Goal: Task Accomplishment & Management: Complete application form

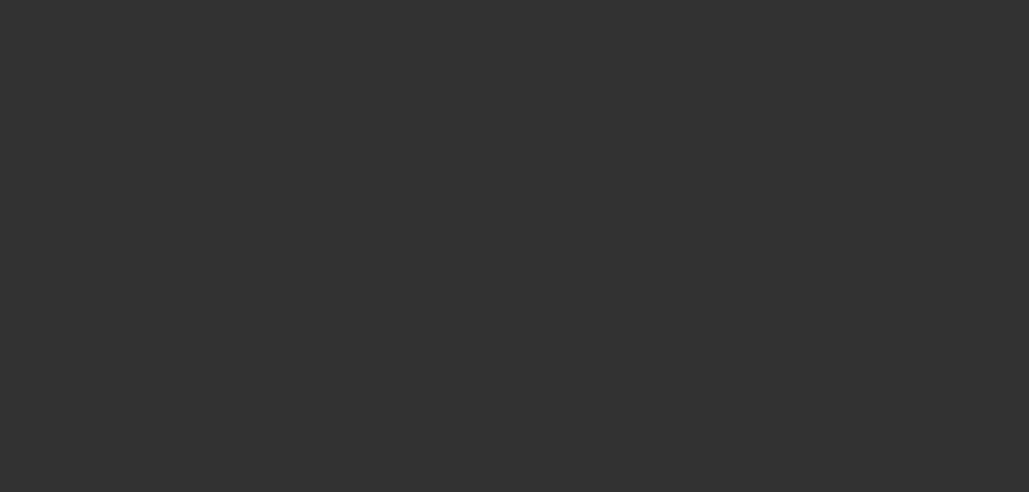
select select "3"
select select "0"
select select "0.1"
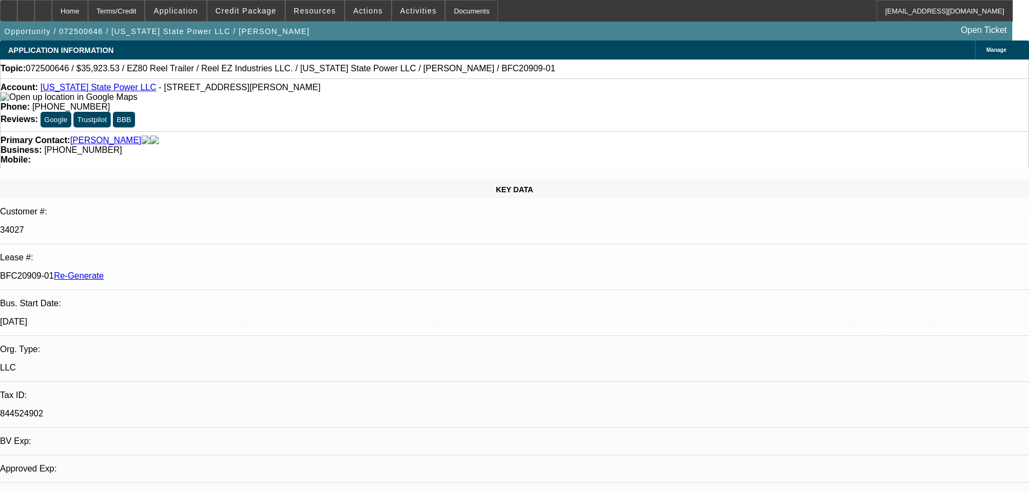
select select "1"
select select "4"
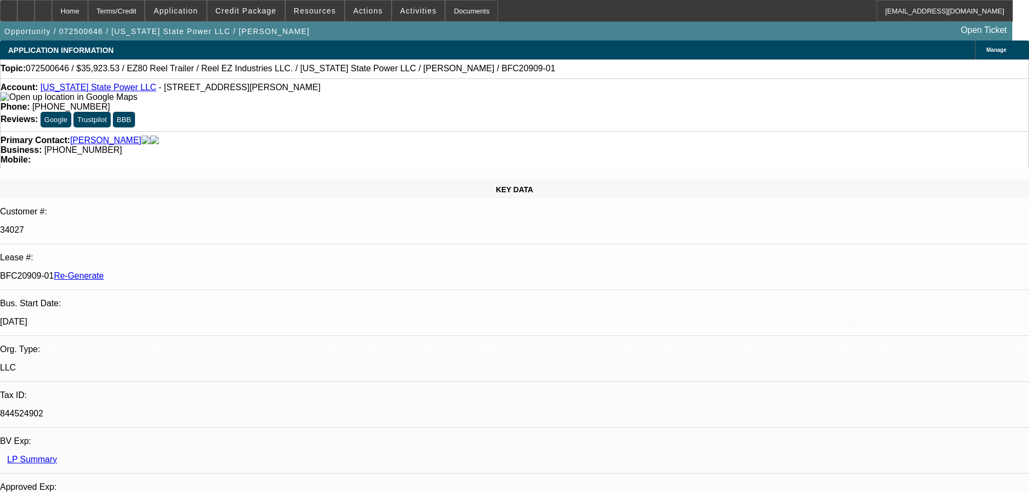
scroll to position [0, 0]
type input "[PERSON_NAME]"
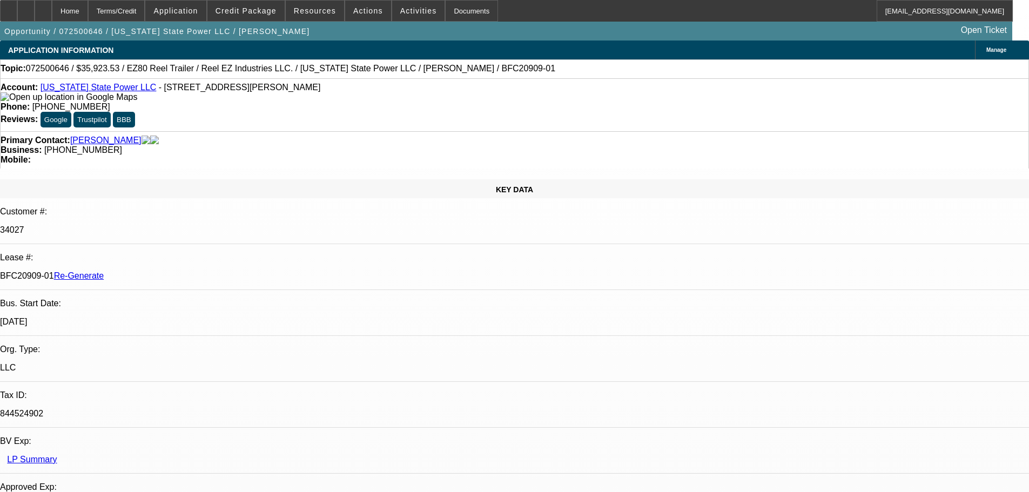
drag, startPoint x: 742, startPoint y: 197, endPoint x: 749, endPoint y: 226, distance: 30.5
drag, startPoint x: 786, startPoint y: 393, endPoint x: 871, endPoint y: 391, distance: 85.4
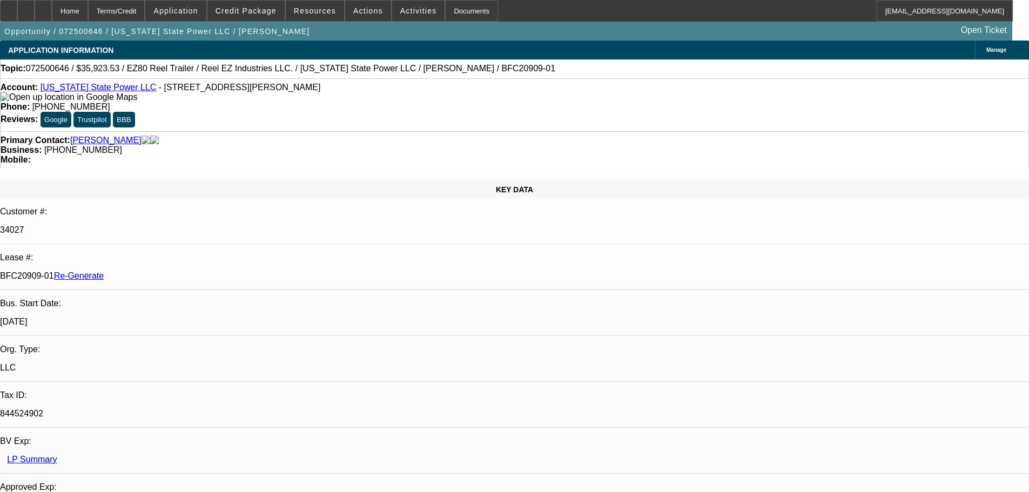
copy td "[PERSON_NAME][EMAIL_ADDRESS][DOMAIN_NAME]"
drag, startPoint x: 857, startPoint y: 398, endPoint x: 933, endPoint y: 397, distance: 75.6
copy td "[EMAIL_ADDRESS][DOMAIN_NAME]"
click at [453, 14] on div "Documents" at bounding box center [471, 11] width 53 height 22
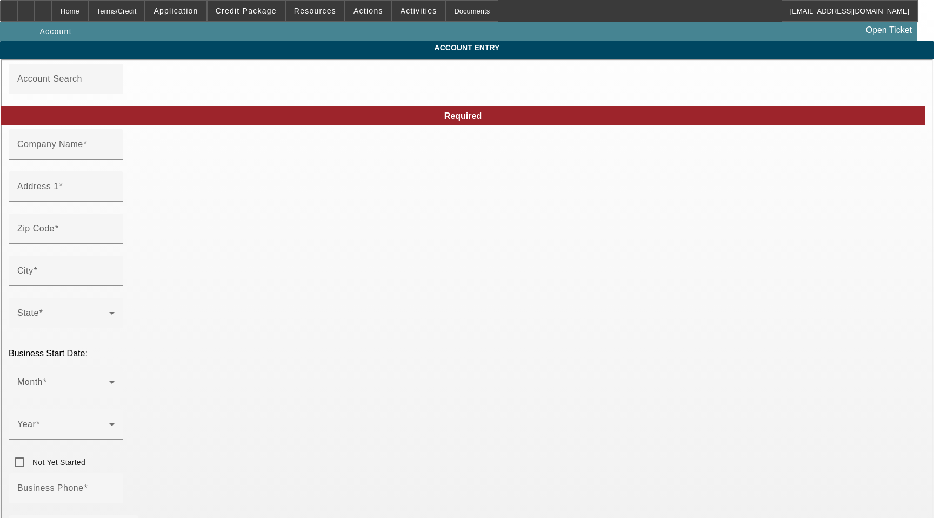
type input "Washington State Power LLC"
type input "855 Trosper Rd SW"
type input "98512"
type input "Tumwater"
type input "(360) 584-4084"
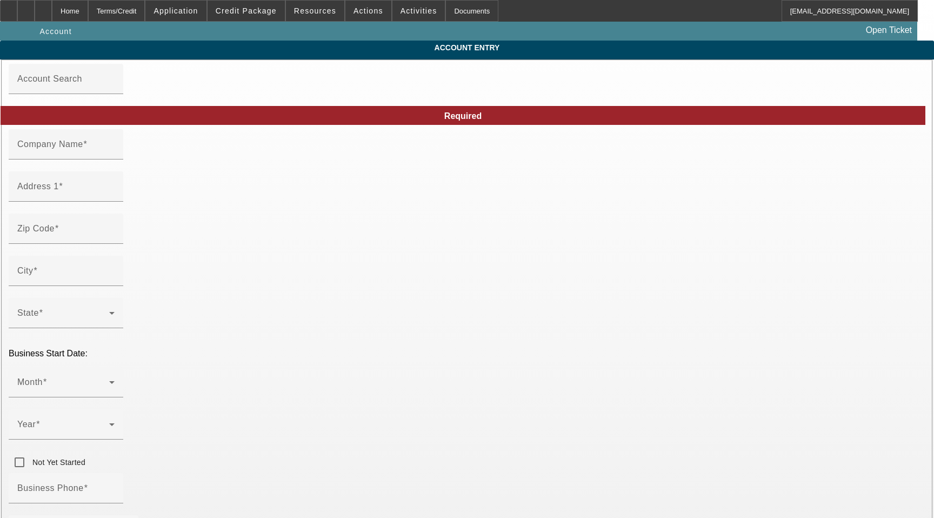
type input "Ste 108 PMB 182"
type input "dwayne@wastatepower.com"
type input "Thurston"
type input "844524902"
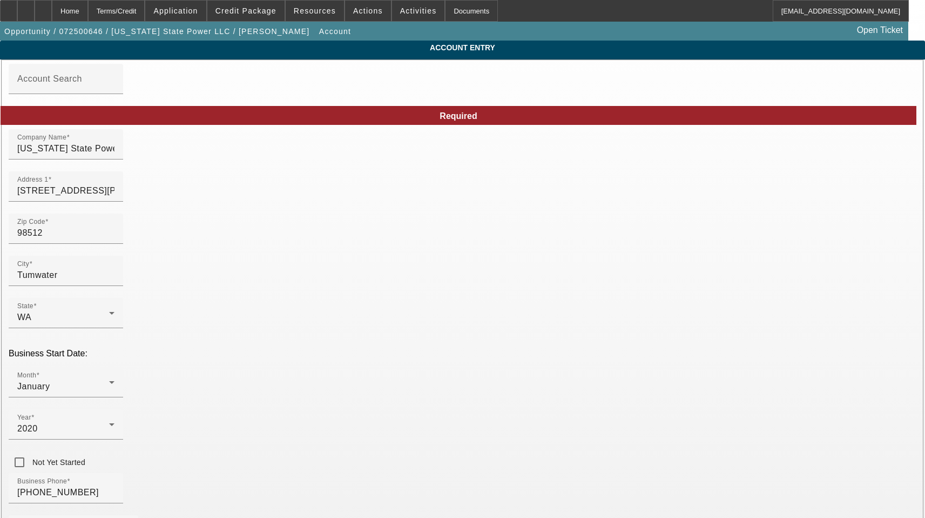
type input "7/28/2025"
drag, startPoint x: 281, startPoint y: 157, endPoint x: 262, endPoint y: 156, distance: 19.5
click at [115, 155] on input "[US_STATE] State Power LLC" at bounding box center [65, 148] width 97 height 13
drag, startPoint x: 261, startPoint y: 156, endPoint x: 105, endPoint y: 161, distance: 156.7
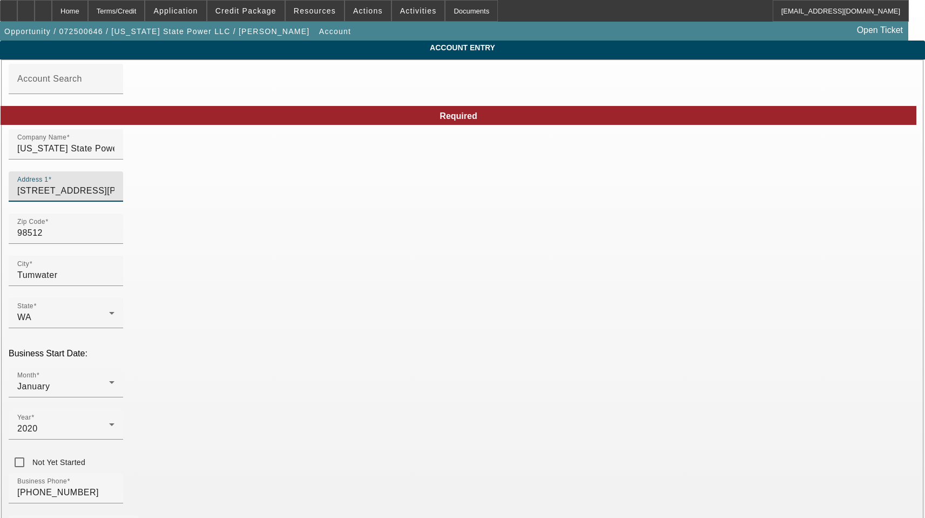
drag, startPoint x: 243, startPoint y: 199, endPoint x: 77, endPoint y: 198, distance: 165.9
drag, startPoint x: 555, startPoint y: 199, endPoint x: 461, endPoint y: 196, distance: 94.6
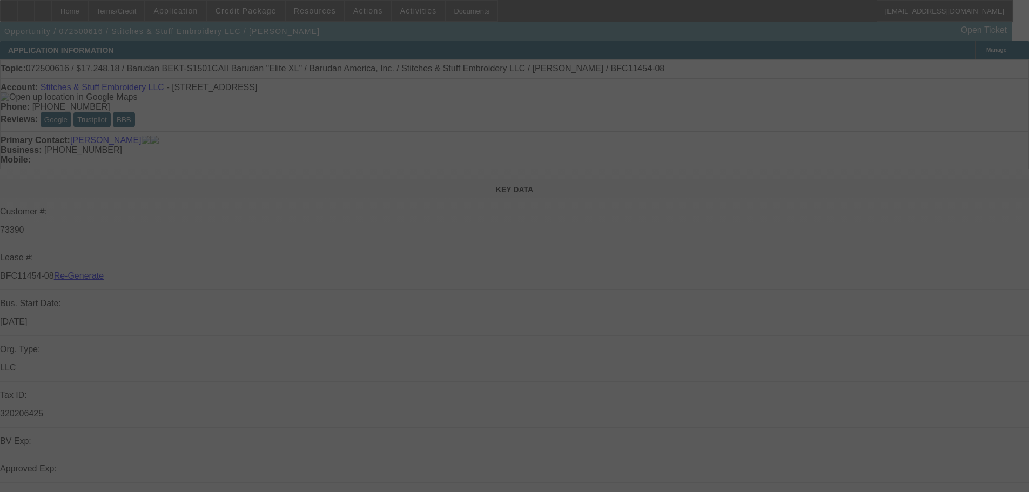
select select "3"
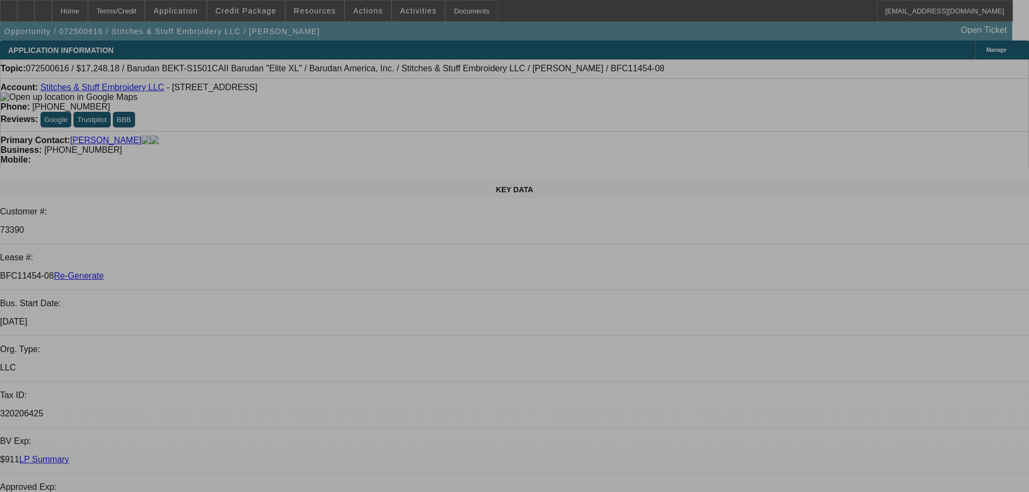
select select "0"
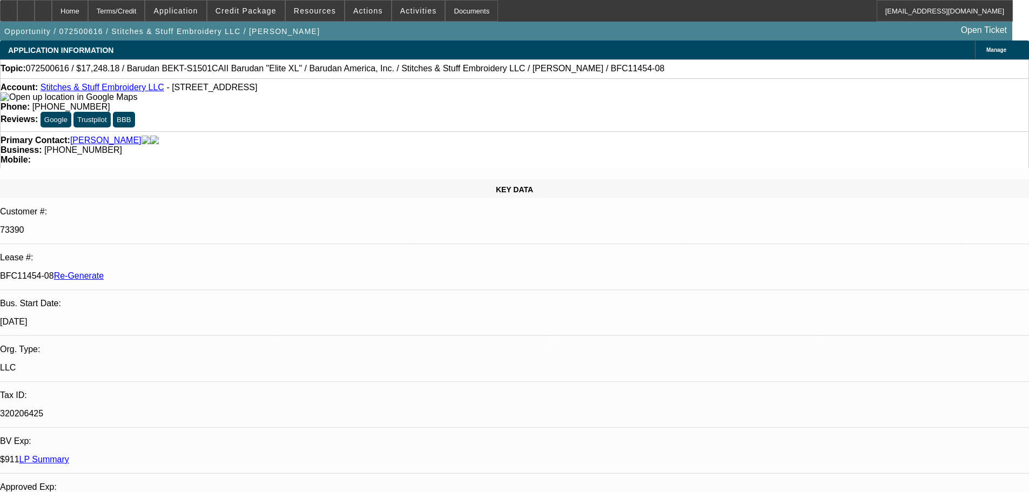
select select "2"
select select "0.1"
select select "4"
click at [464, 15] on div "Documents" at bounding box center [471, 11] width 53 height 22
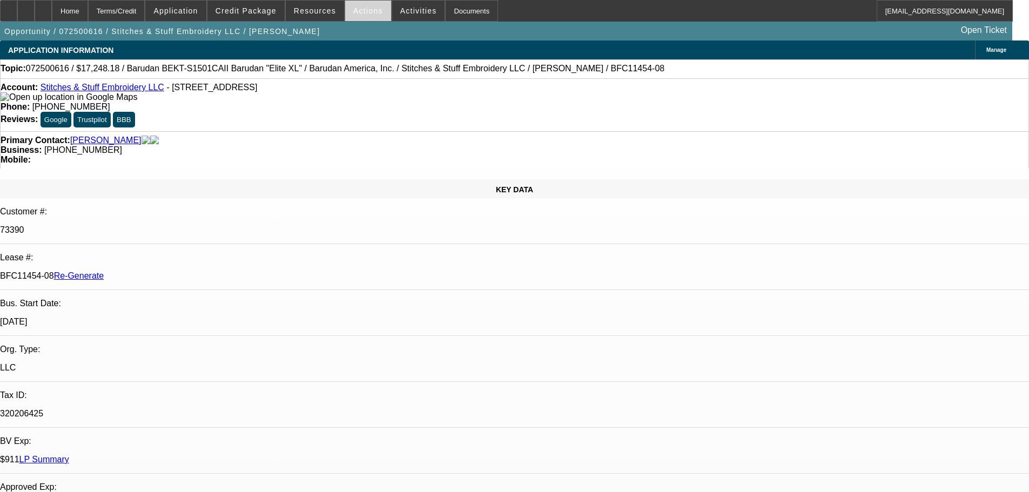
click at [365, 14] on span "Actions" at bounding box center [368, 10] width 30 height 9
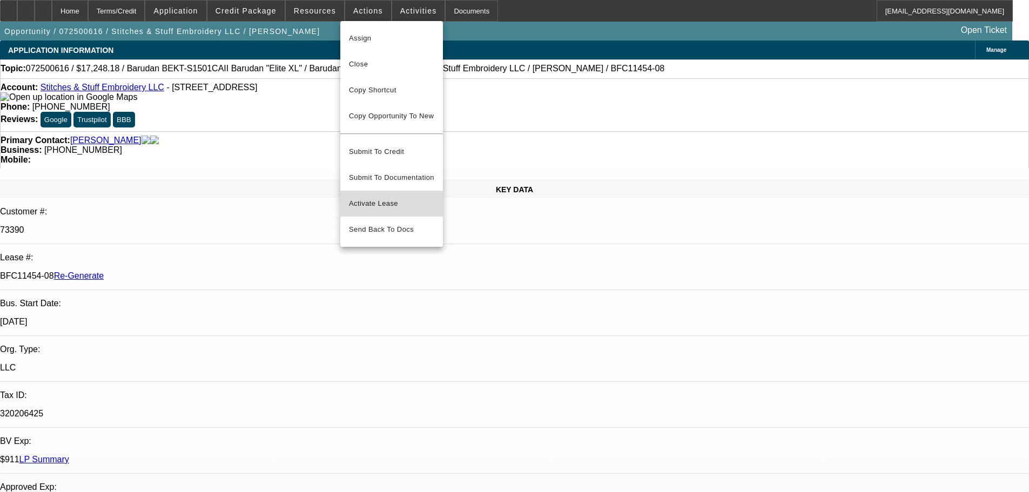
click at [370, 204] on button "Activate Lease" at bounding box center [391, 204] width 103 height 26
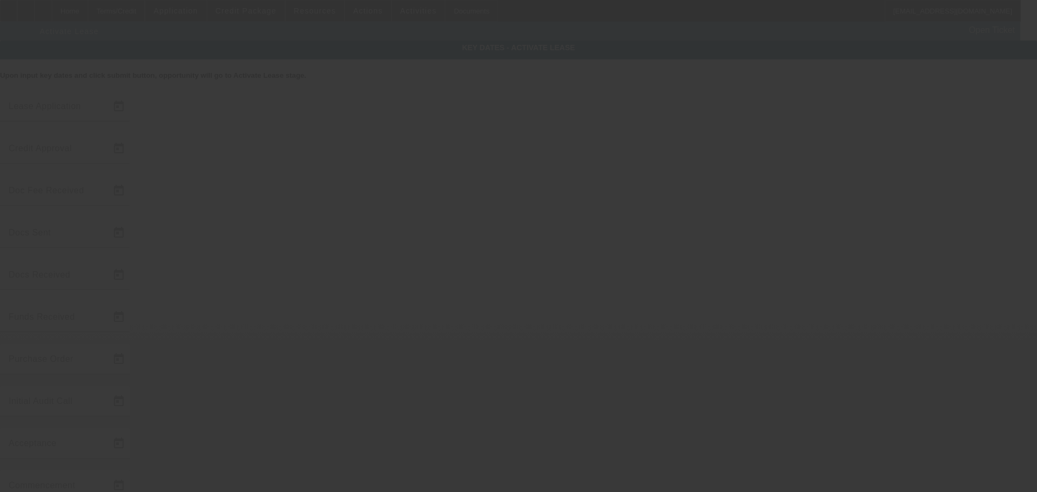
type input "7/25/2025"
type input "7/28/2025"
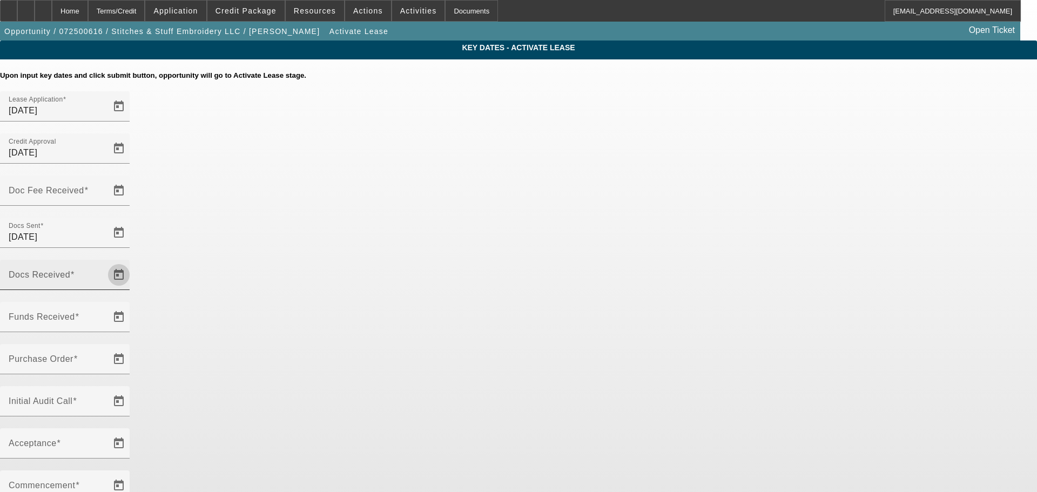
click at [132, 262] on span "Open calendar" at bounding box center [119, 275] width 26 height 26
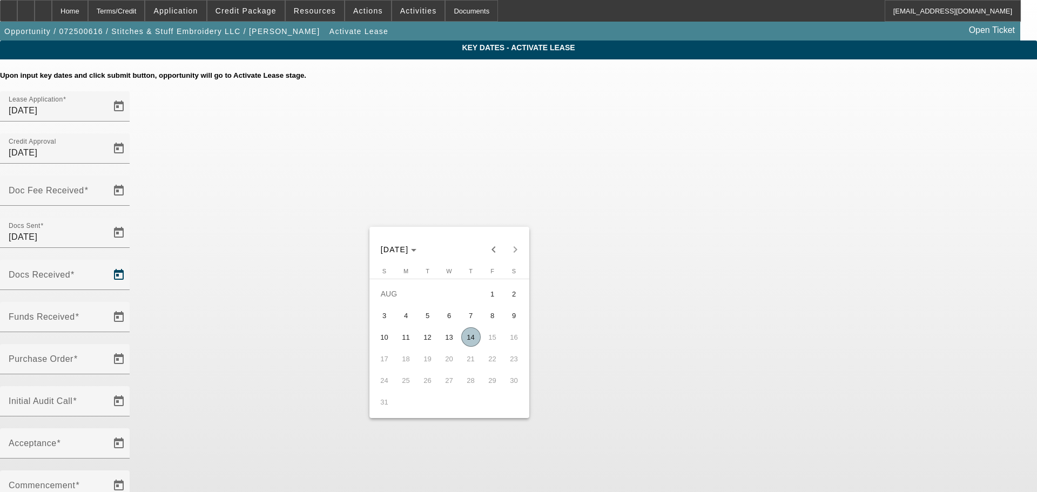
click at [648, 213] on div at bounding box center [518, 246] width 1037 height 492
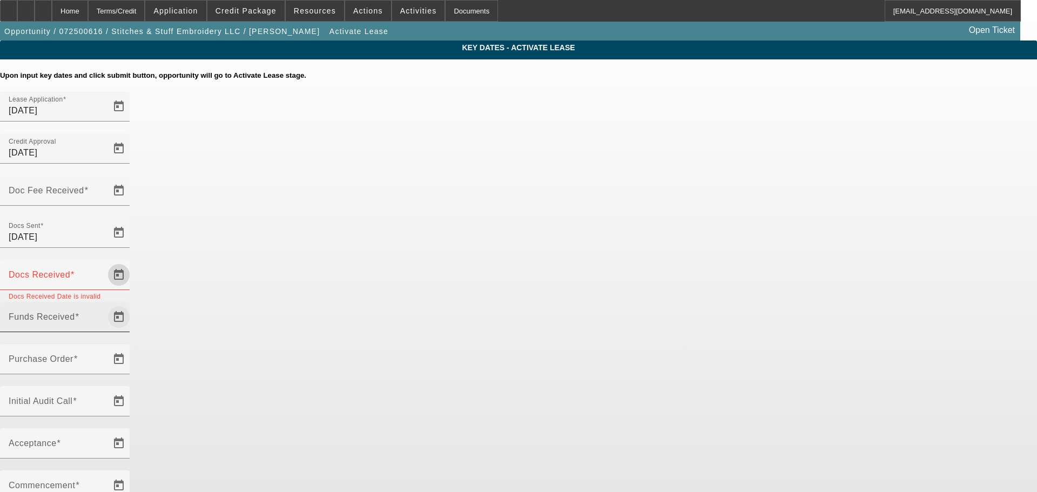
click at [132, 304] on span "Open calendar" at bounding box center [119, 317] width 26 height 26
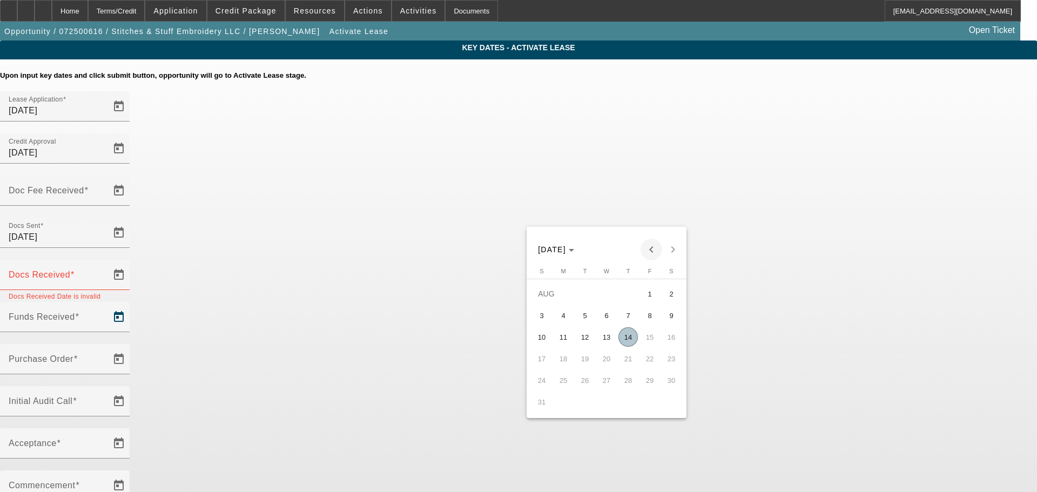
click at [648, 249] on span "Previous month" at bounding box center [652, 250] width 22 height 22
click at [608, 404] on span "30" at bounding box center [606, 401] width 19 height 19
type input "7/30/2025"
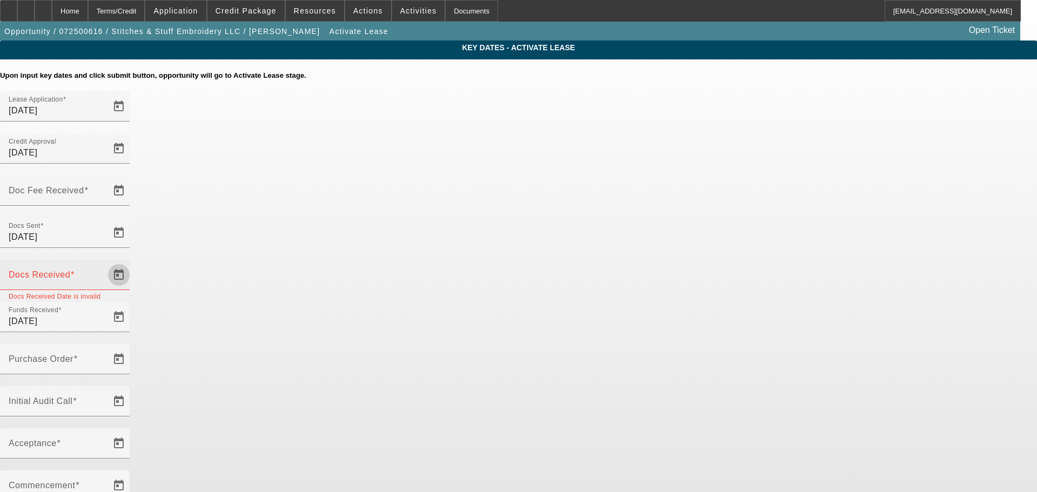
click at [132, 262] on span "Open calendar" at bounding box center [119, 275] width 26 height 26
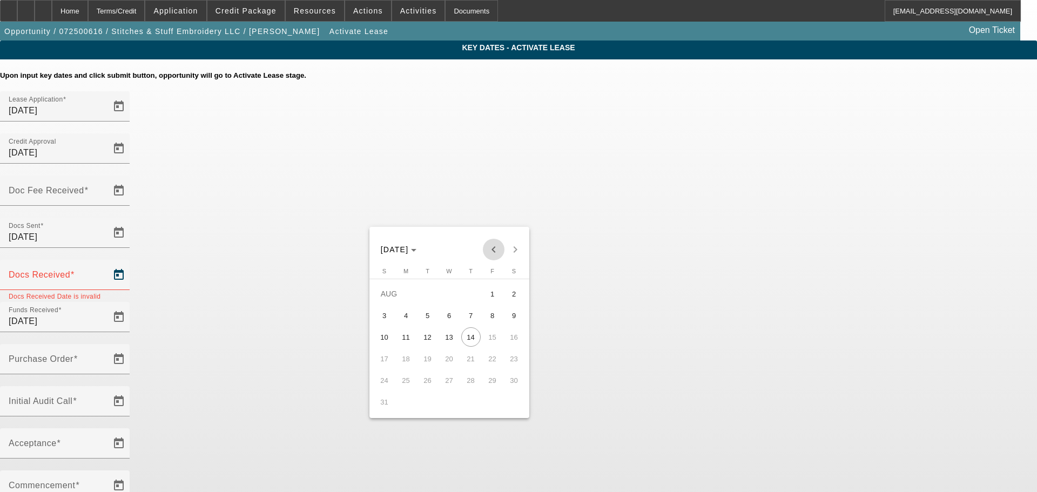
click at [493, 251] on span "Previous month" at bounding box center [494, 250] width 22 height 22
click at [408, 405] on span "28" at bounding box center [406, 401] width 19 height 19
type input "7/28/2025"
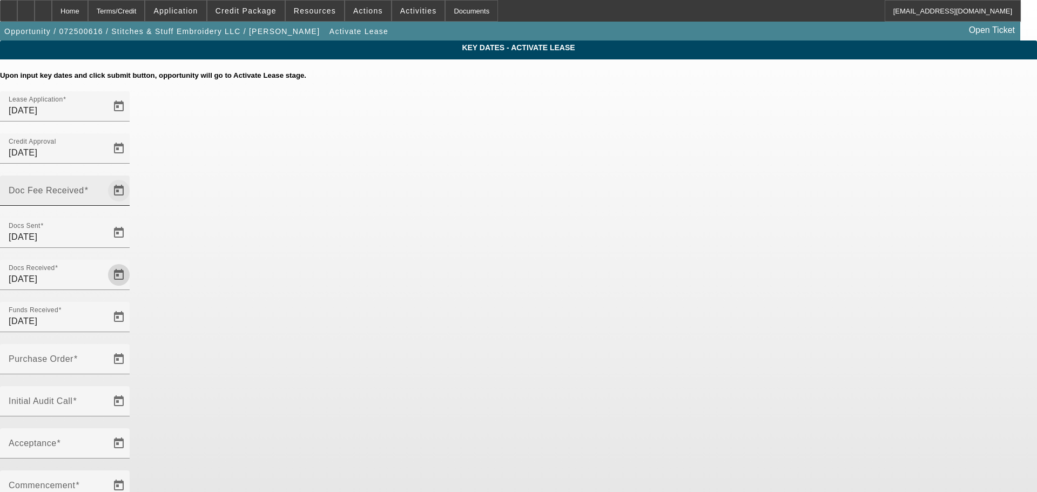
click at [132, 178] on span "Open calendar" at bounding box center [119, 191] width 26 height 26
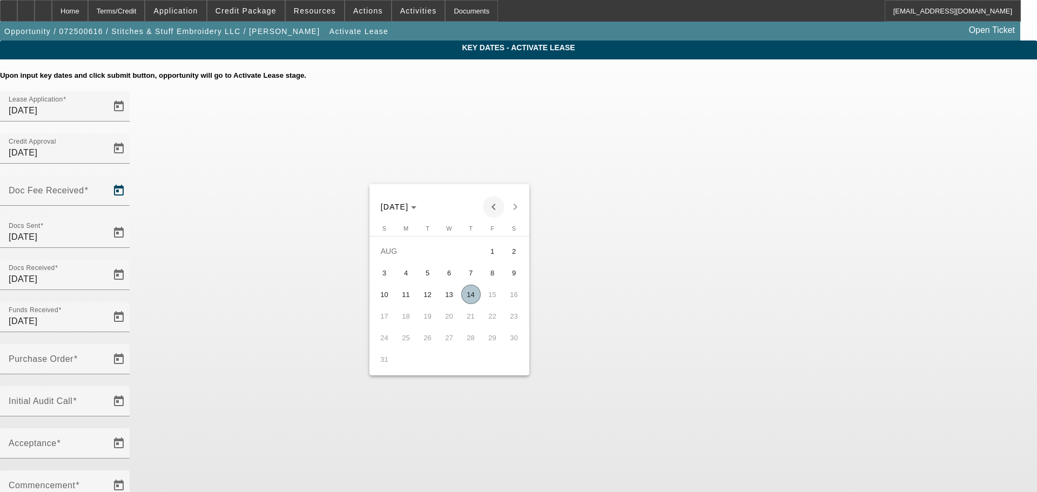
click at [493, 205] on span "Previous month" at bounding box center [494, 207] width 22 height 22
click at [404, 365] on span "28" at bounding box center [406, 359] width 19 height 19
type input "7/28/2025"
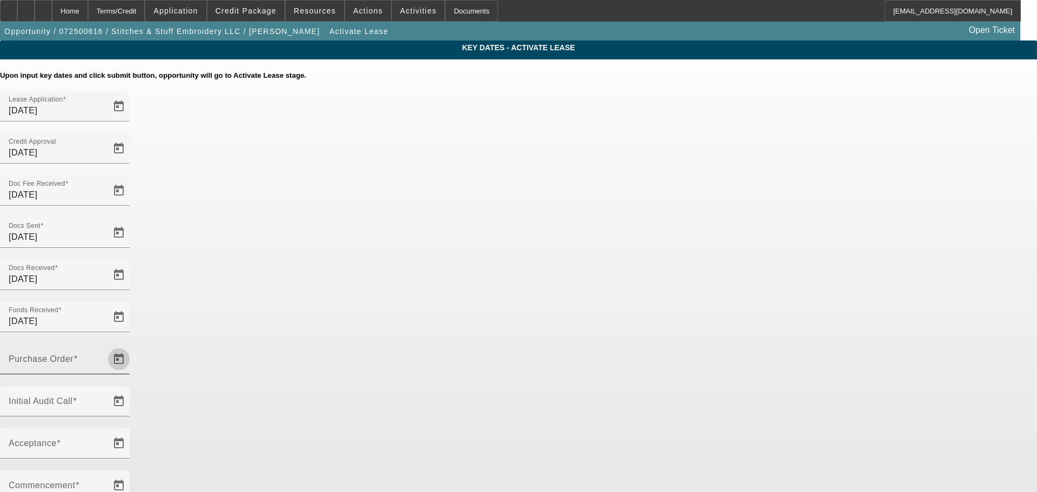
click at [132, 346] on span "Open calendar" at bounding box center [119, 359] width 26 height 26
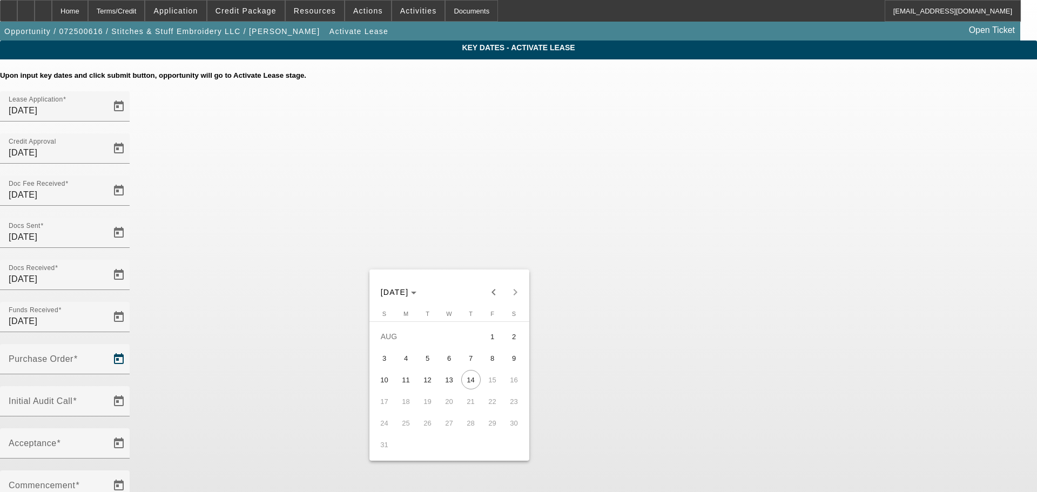
drag, startPoint x: 494, startPoint y: 287, endPoint x: 482, endPoint y: 289, distance: 12.0
click at [494, 287] on span "Previous month" at bounding box center [494, 292] width 22 height 22
click at [449, 451] on span "30" at bounding box center [449, 444] width 19 height 19
type input "7/30/2025"
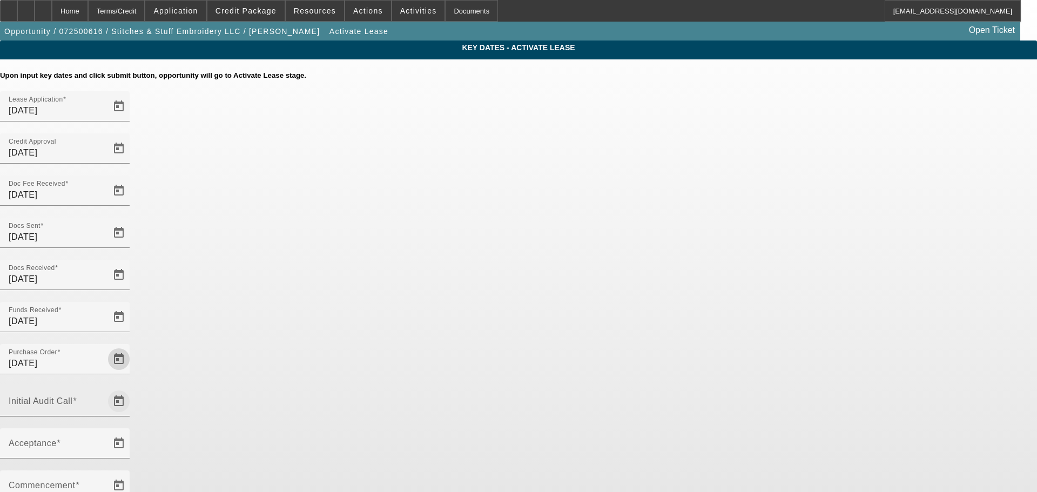
click at [132, 388] on span "Open calendar" at bounding box center [119, 401] width 26 height 26
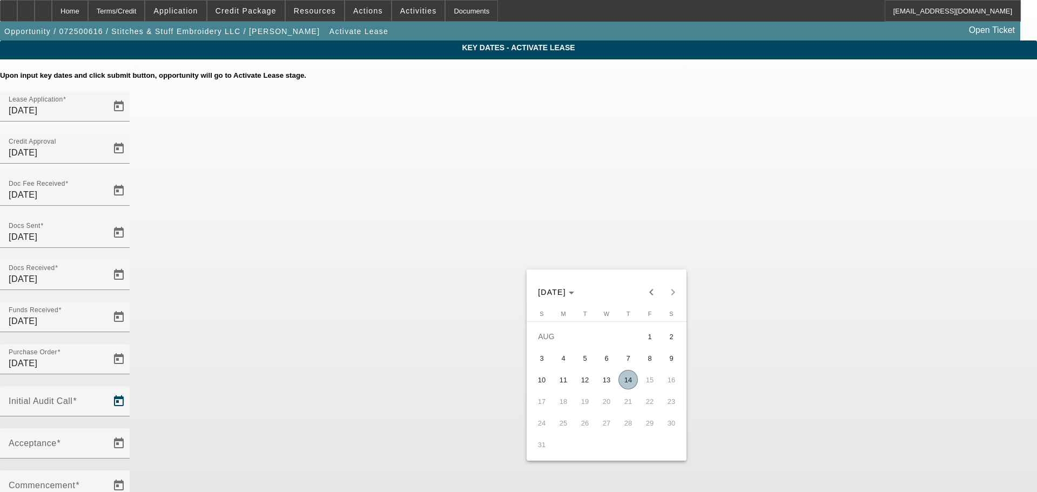
click at [627, 386] on span "14" at bounding box center [628, 379] width 19 height 19
type input "8/14/2025"
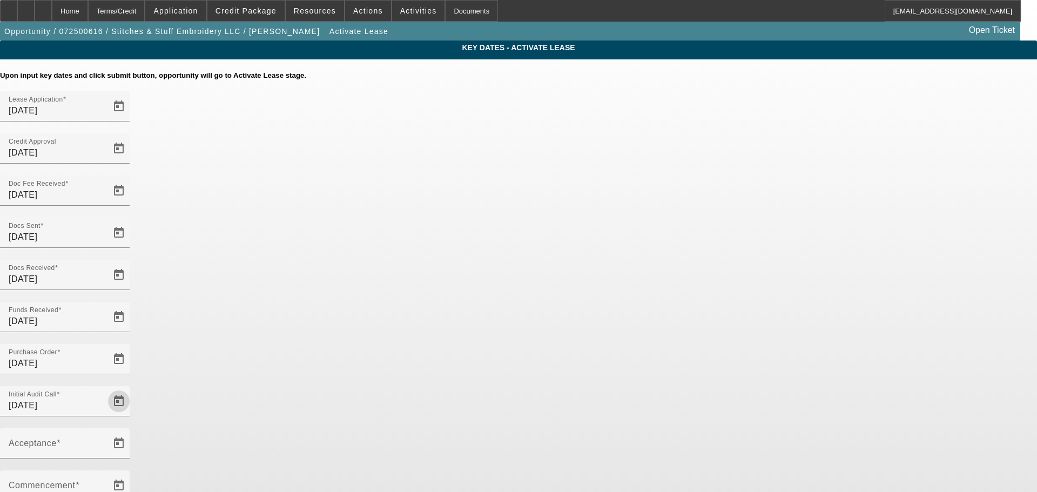
click at [130, 374] on div at bounding box center [65, 380] width 130 height 12
click at [132, 431] on span "Open calendar" at bounding box center [119, 444] width 26 height 26
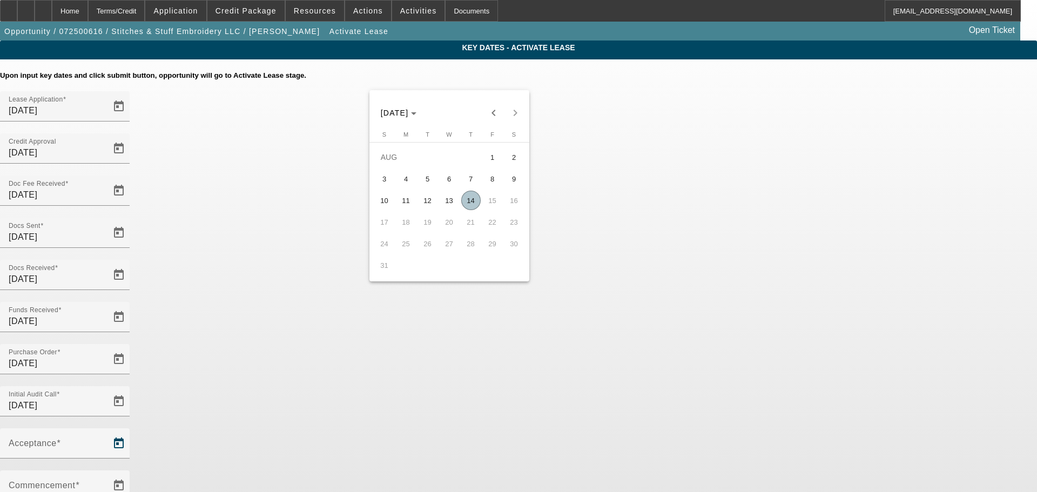
click at [473, 210] on span "14" at bounding box center [470, 200] width 19 height 19
type input "8/14/2025"
type input "9/1/2025"
type input "10/1/2025"
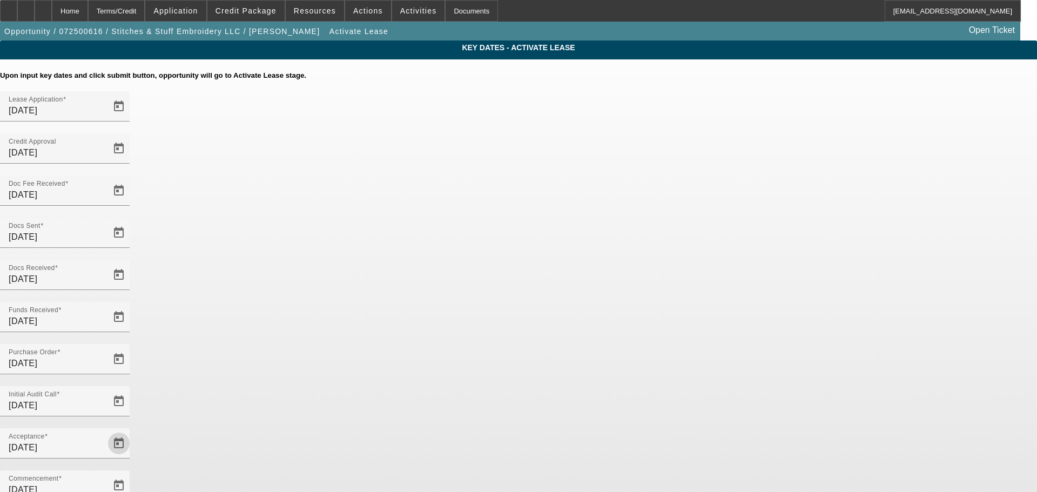
drag, startPoint x: 938, startPoint y: 338, endPoint x: 730, endPoint y: 425, distance: 225.2
click at [938, 338] on app-key-dates "Key Dates - Activate Lease Upon input key dates and click submit button, opport…" at bounding box center [518, 372] width 1037 height 663
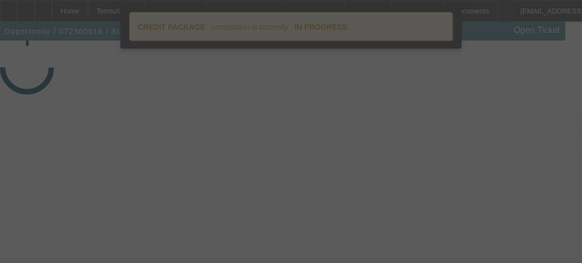
select select "4"
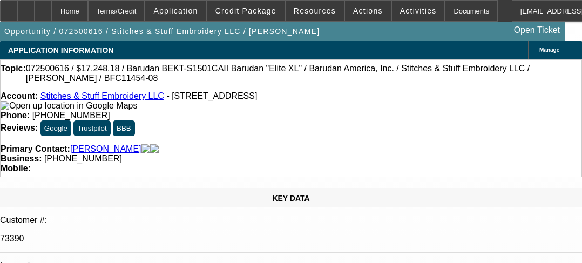
select select "0"
select select "2"
select select "0.1"
select select "4"
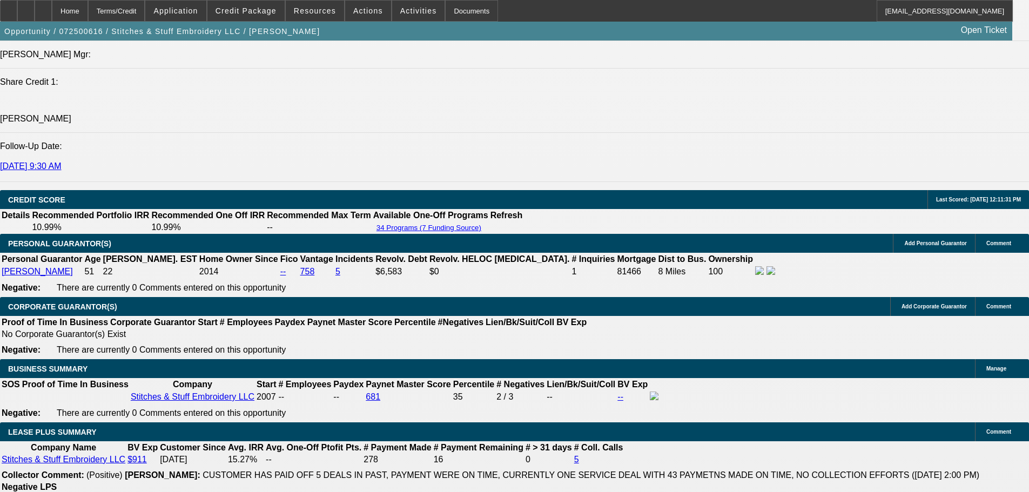
scroll to position [1675, 0]
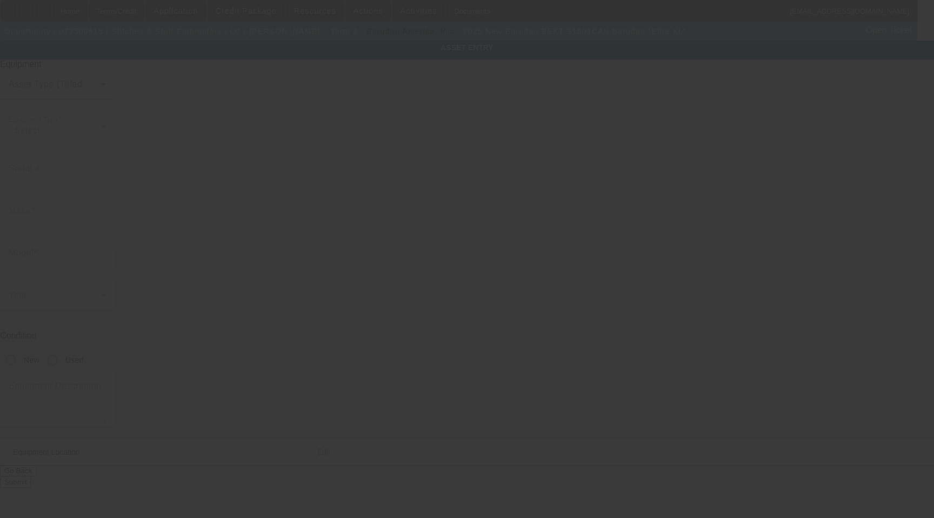
type input "Barudan"
type input "BEKT-S1501CAII Barudan "Elite XL""
radio input "true"
type textarea "1 Head 15 Needle Embroidery Machine with (2 Each) 12cm, 15cm, 18cm, 300x430 Hoo…"
type input "310 Amys Creek Rd"
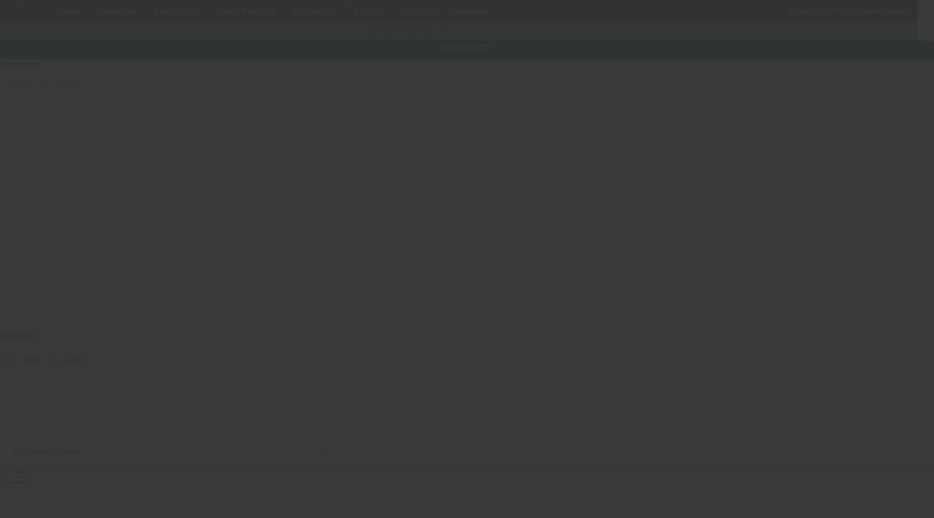
type input "Ste E"
type input "Clarkesville"
type input "30523"
type input "Habersham"
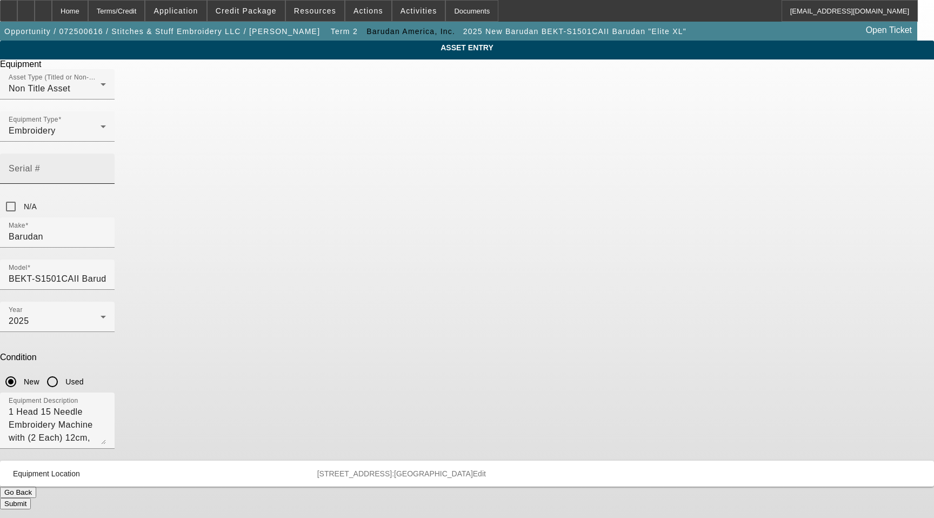
click at [106, 166] on input "Serial #" at bounding box center [57, 172] width 97 height 13
paste input "3138800C25"
type input "3138800C25"
click at [31, 498] on button "Submit" at bounding box center [15, 503] width 31 height 11
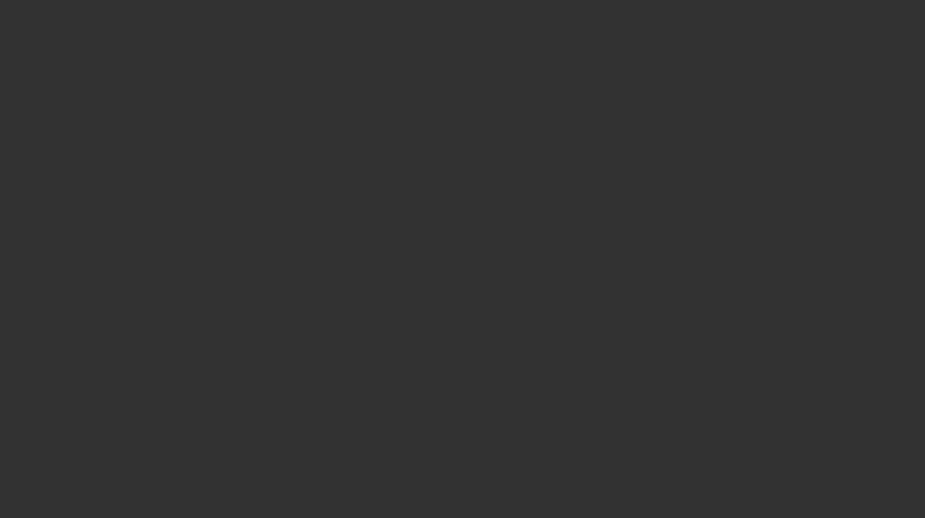
select select "4"
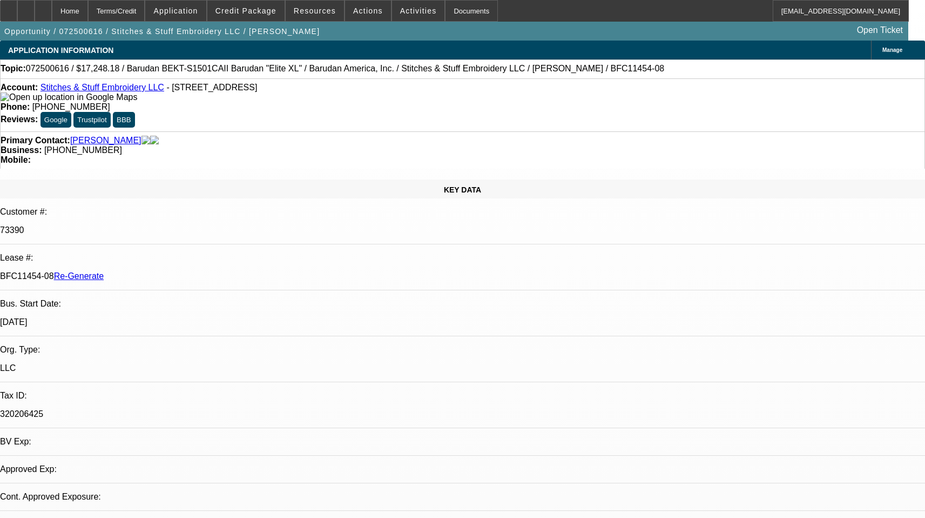
select select "0"
select select "2"
select select "0.1"
select select "2"
select select "4"
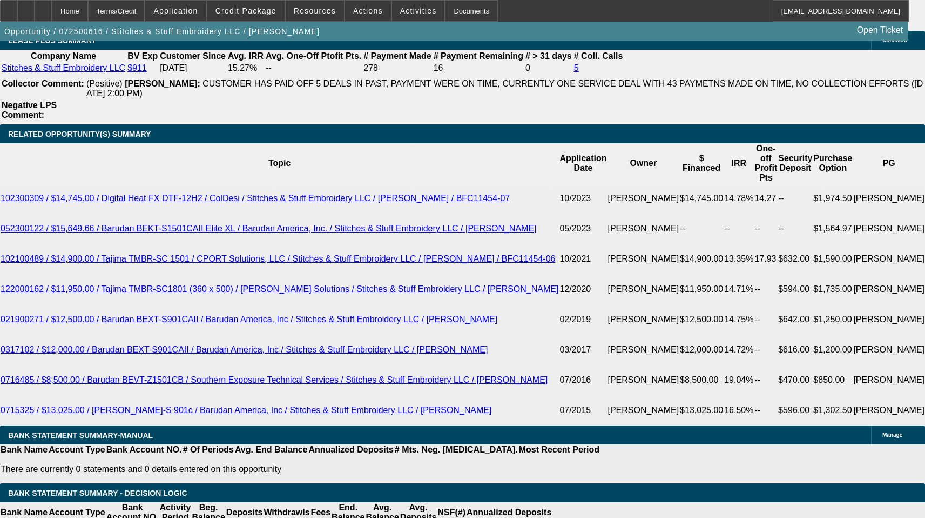
scroll to position [1729, 0]
